Goal: Transaction & Acquisition: Purchase product/service

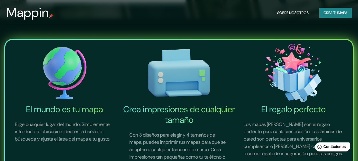
scroll to position [196, 0]
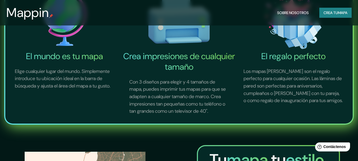
drag, startPoint x: 58, startPoint y: 74, endPoint x: 55, endPoint y: 74, distance: 2.9
click at [57, 74] on font "Elige cualquier lugar del mundo. Simplemente introduce tu ubicación ideal en la…" at bounding box center [62, 78] width 95 height 21
click at [51, 60] on font "El mundo es tu mapa" at bounding box center [64, 56] width 77 height 11
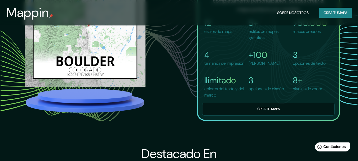
scroll to position [408, 0]
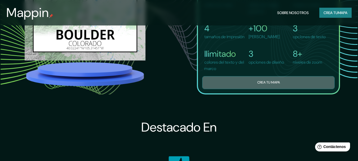
click at [231, 89] on button "Crea tu mapa" at bounding box center [268, 82] width 133 height 13
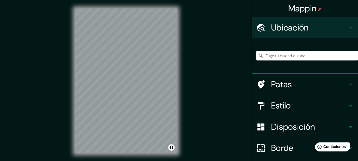
click at [147, 161] on html "Mappin Ubicación Patas Estilo Disposición Borde Elige un borde. Consejo : puede…" at bounding box center [179, 80] width 358 height 161
click at [73, 145] on div "© Mapbox © OpenStreetMap Improve this map" at bounding box center [126, 81] width 119 height 162
click at [32, 58] on div "Mappin Ubicación Patas Estilo Disposición Borde Elige un borde. Consejo : puede…" at bounding box center [179, 85] width 358 height 170
click at [88, 0] on html "Mappin Ubicación Patas Estilo Disposición Borde Elige un borde. Consejo : puede…" at bounding box center [179, 80] width 358 height 161
click at [64, 69] on div "Mappin Ubicación Patas Estilo Disposición Borde Elige un borde. Consejo : puede…" at bounding box center [179, 85] width 358 height 170
